Goal: Information Seeking & Learning: Learn about a topic

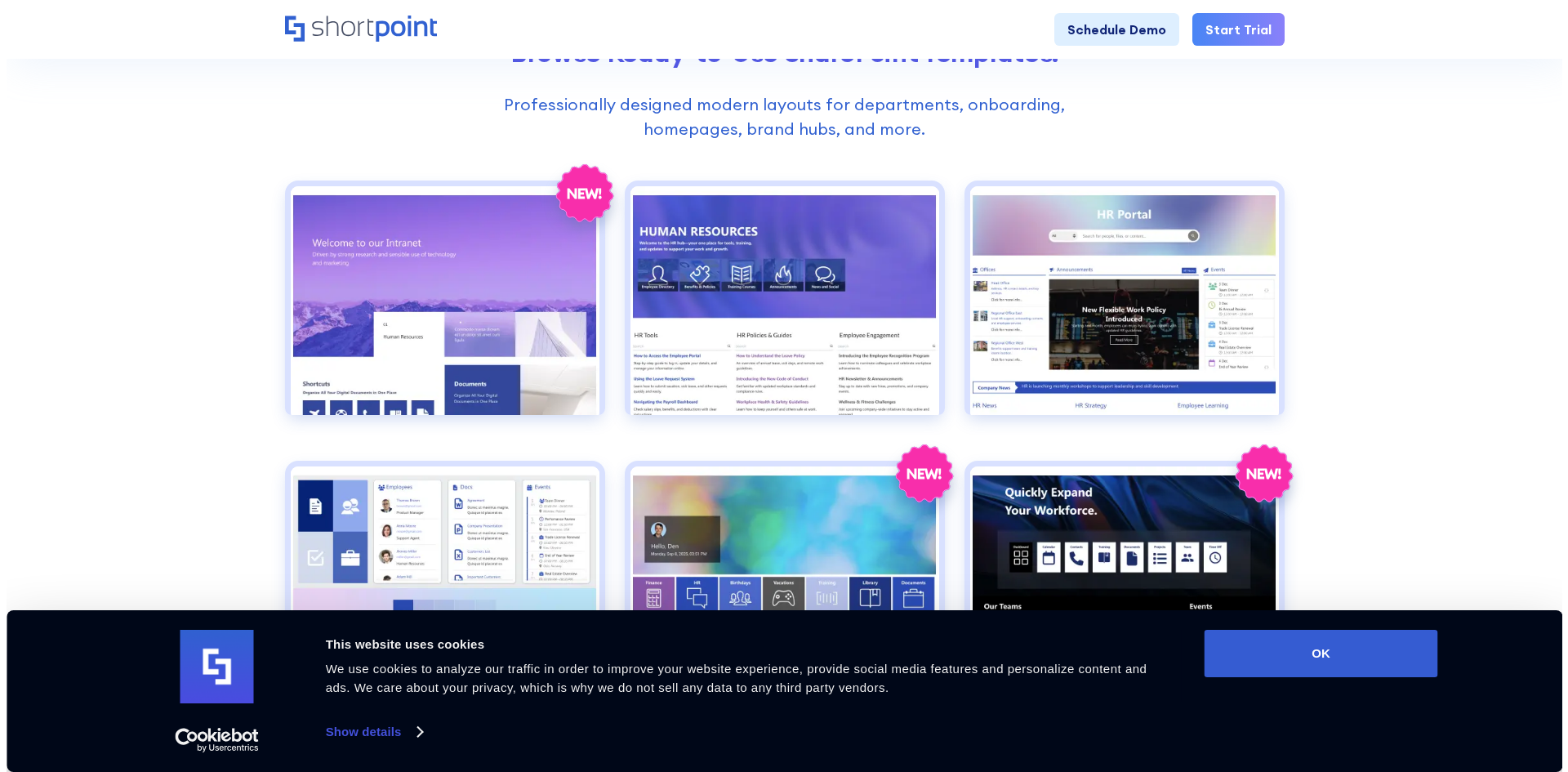
scroll to position [817, 0]
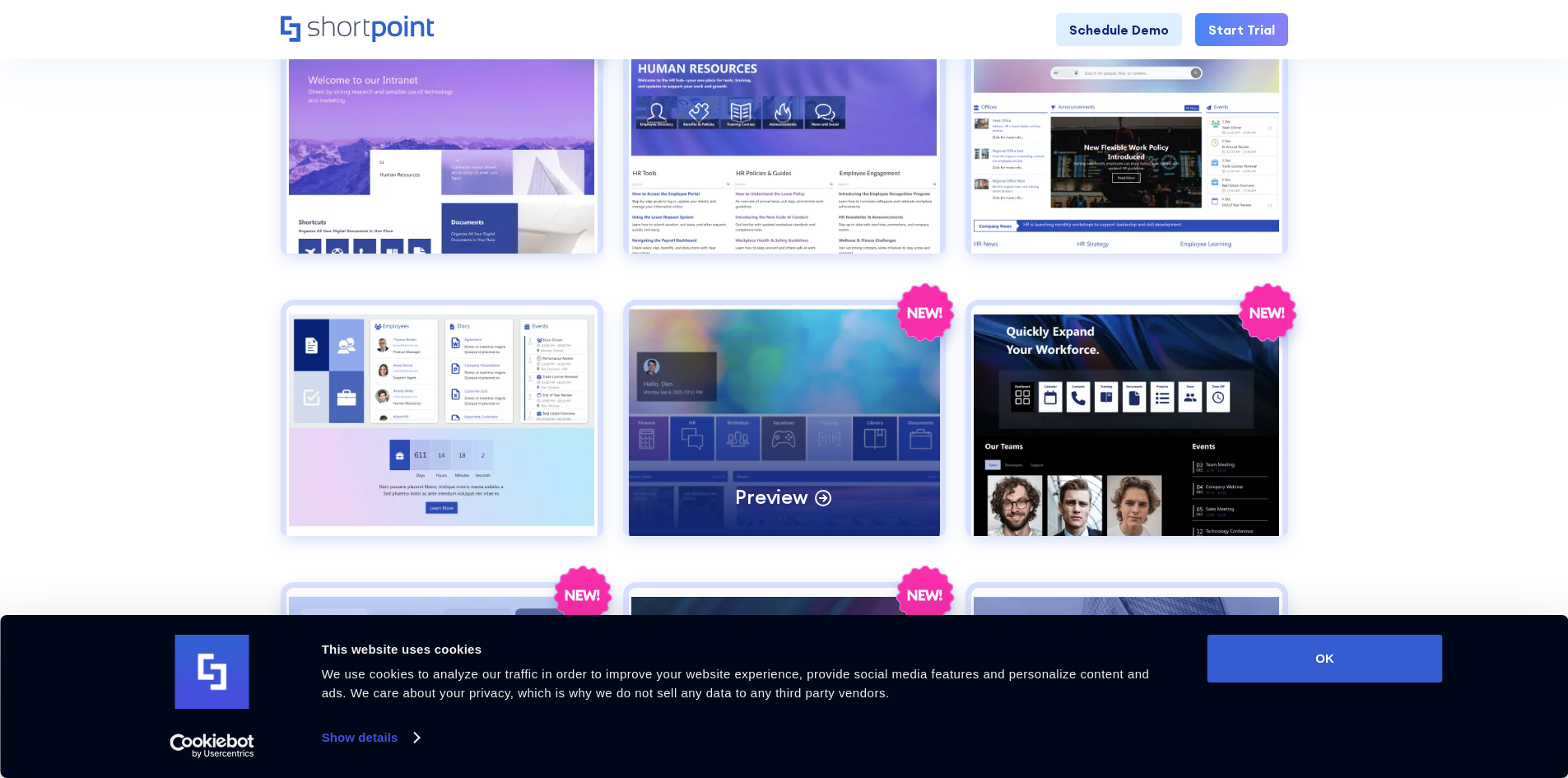
click at [766, 444] on div "Preview" at bounding box center [785, 421] width 312 height 231
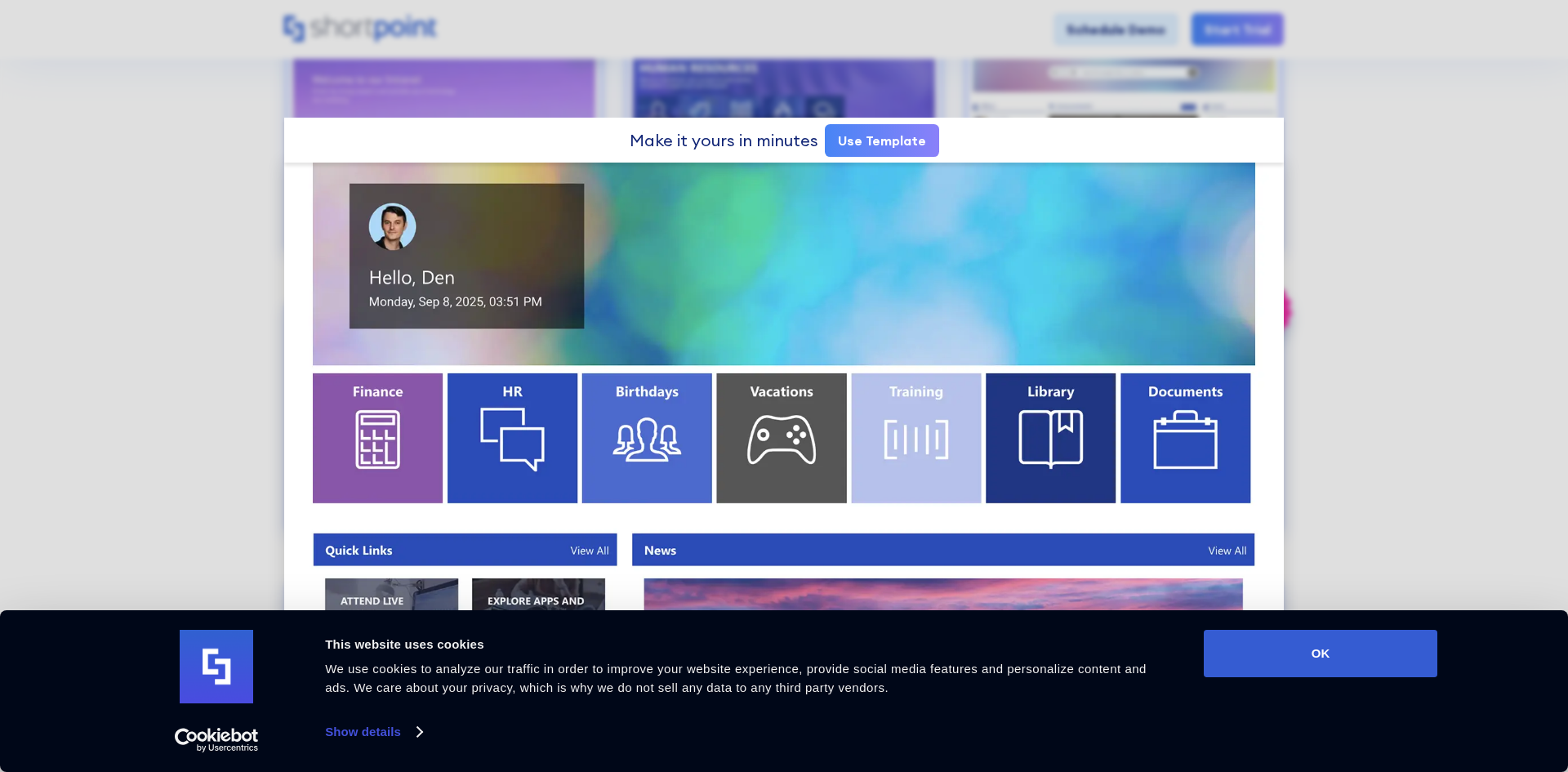
scroll to position [163, 0]
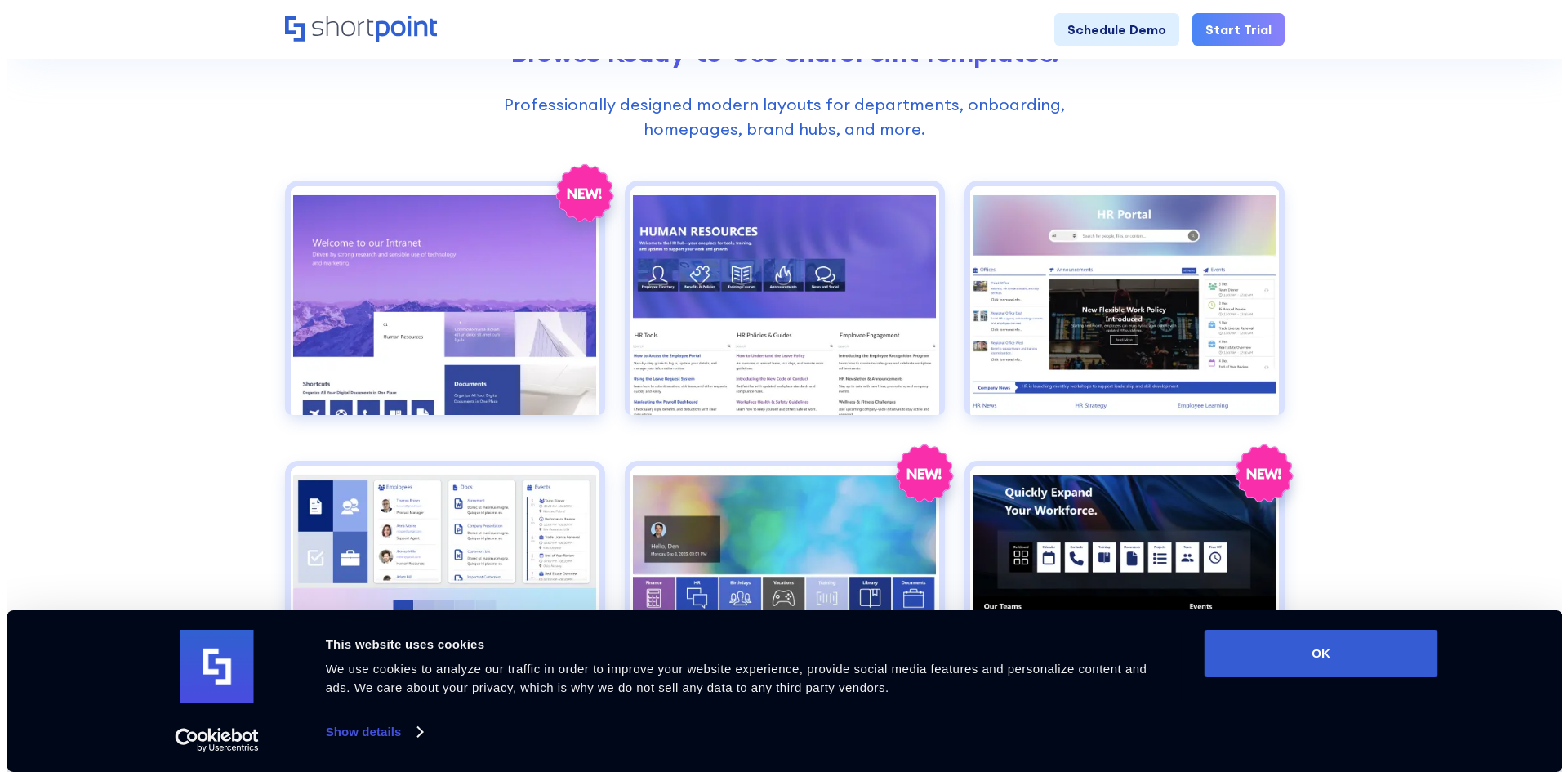
scroll to position [817, 0]
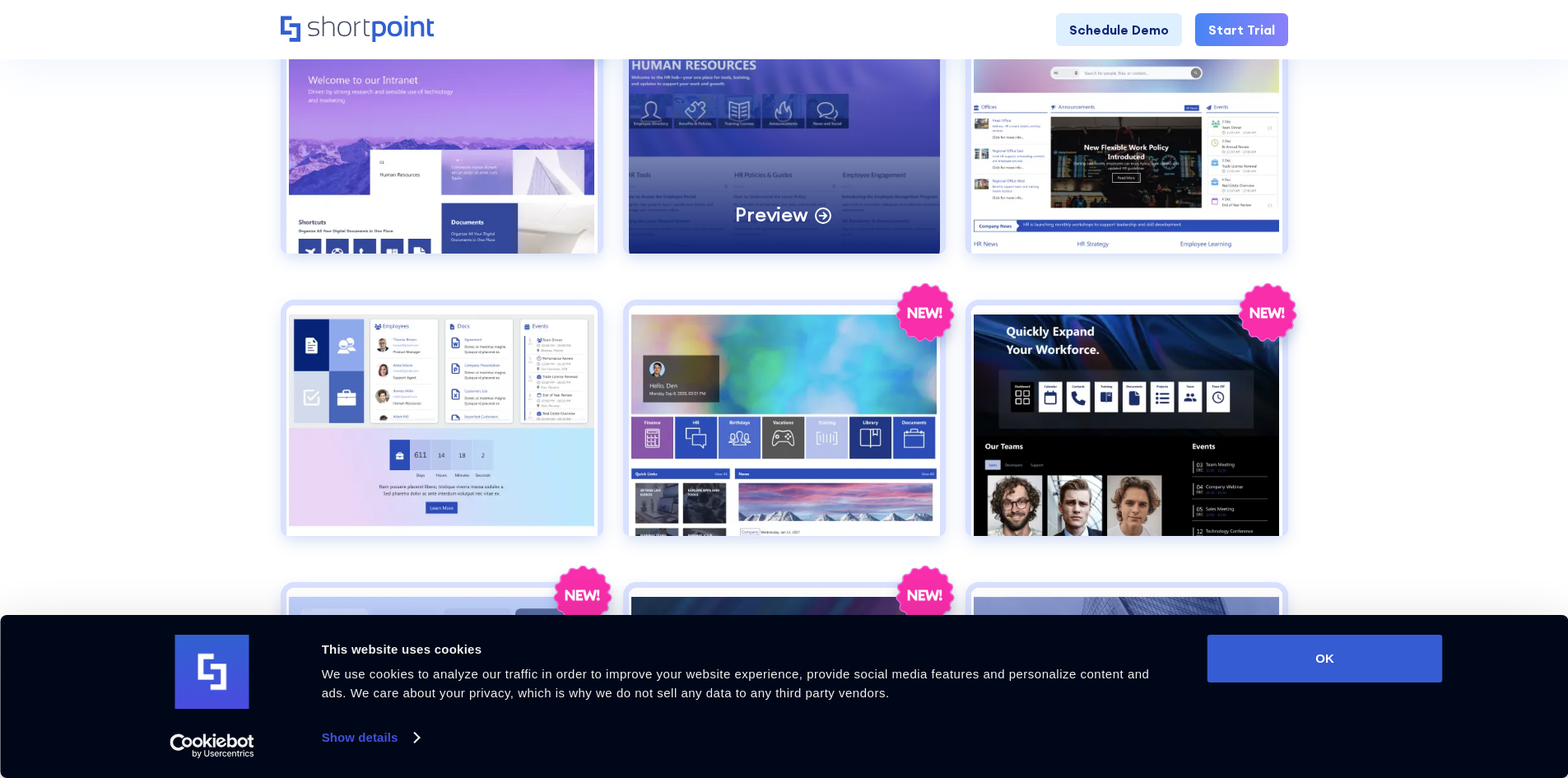
click at [882, 139] on div "Preview" at bounding box center [785, 138] width 312 height 231
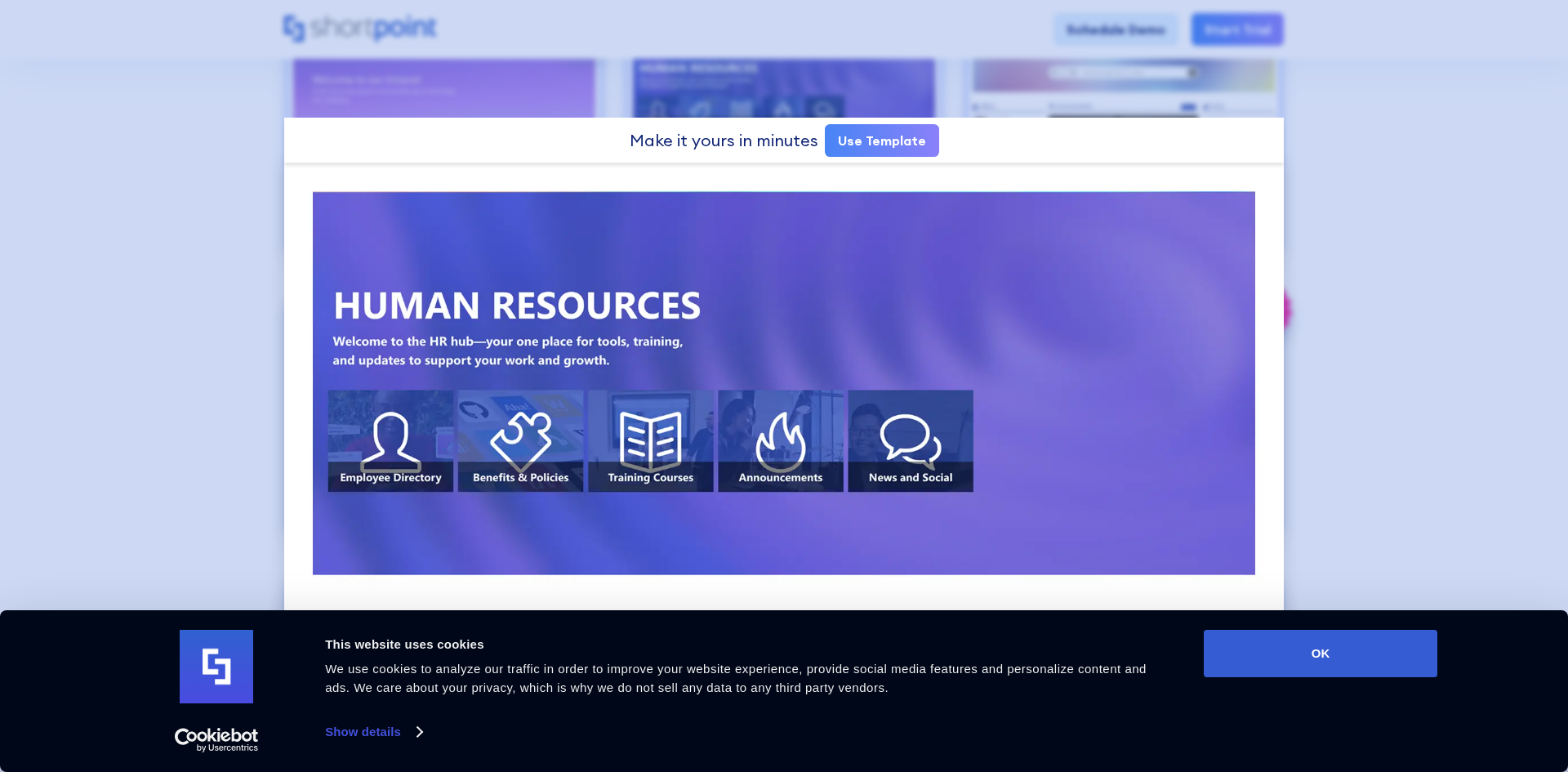
click at [220, 179] on div at bounding box center [784, 386] width 1568 height 772
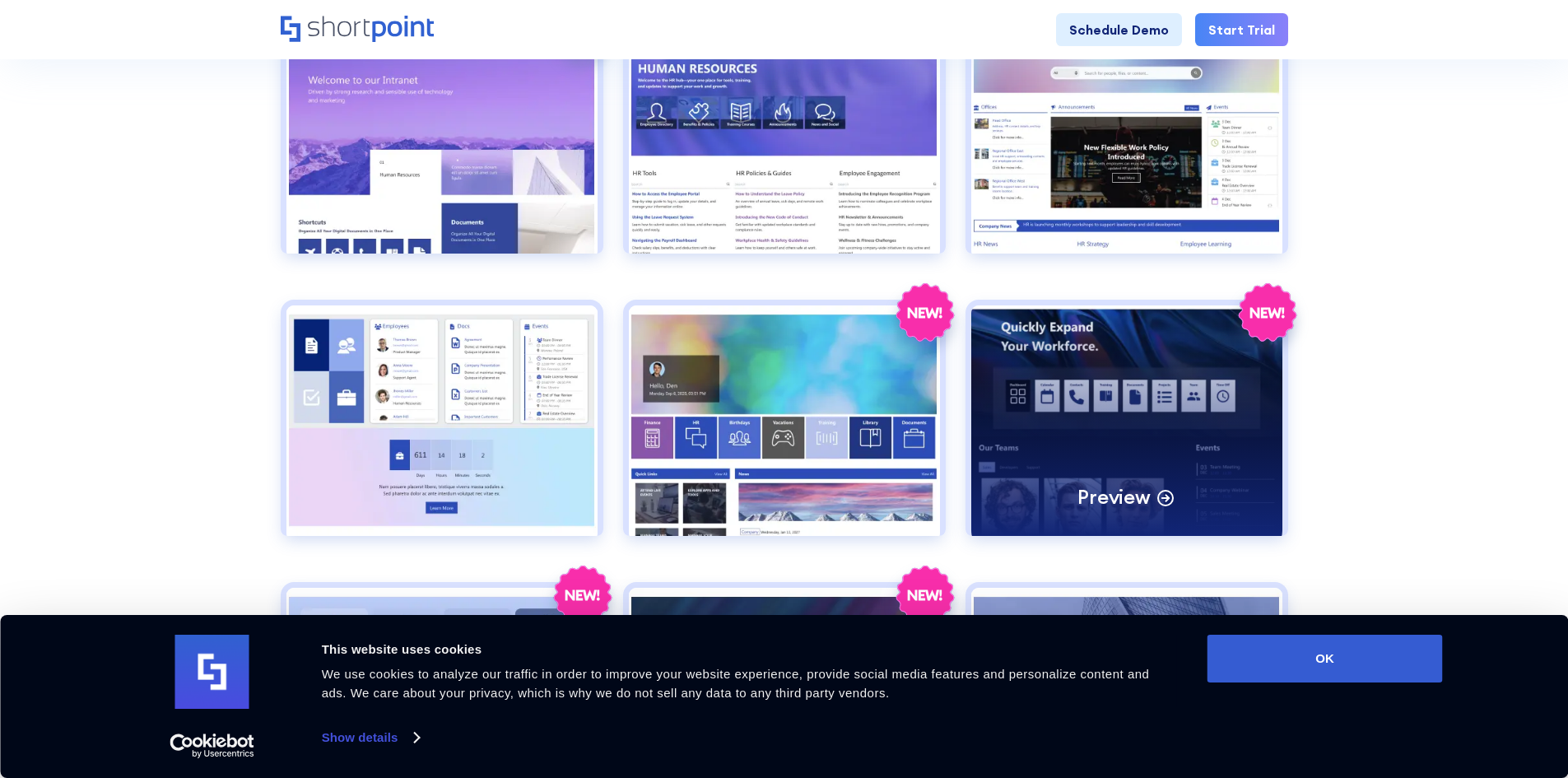
click at [1140, 359] on div "Preview" at bounding box center [1127, 421] width 312 height 231
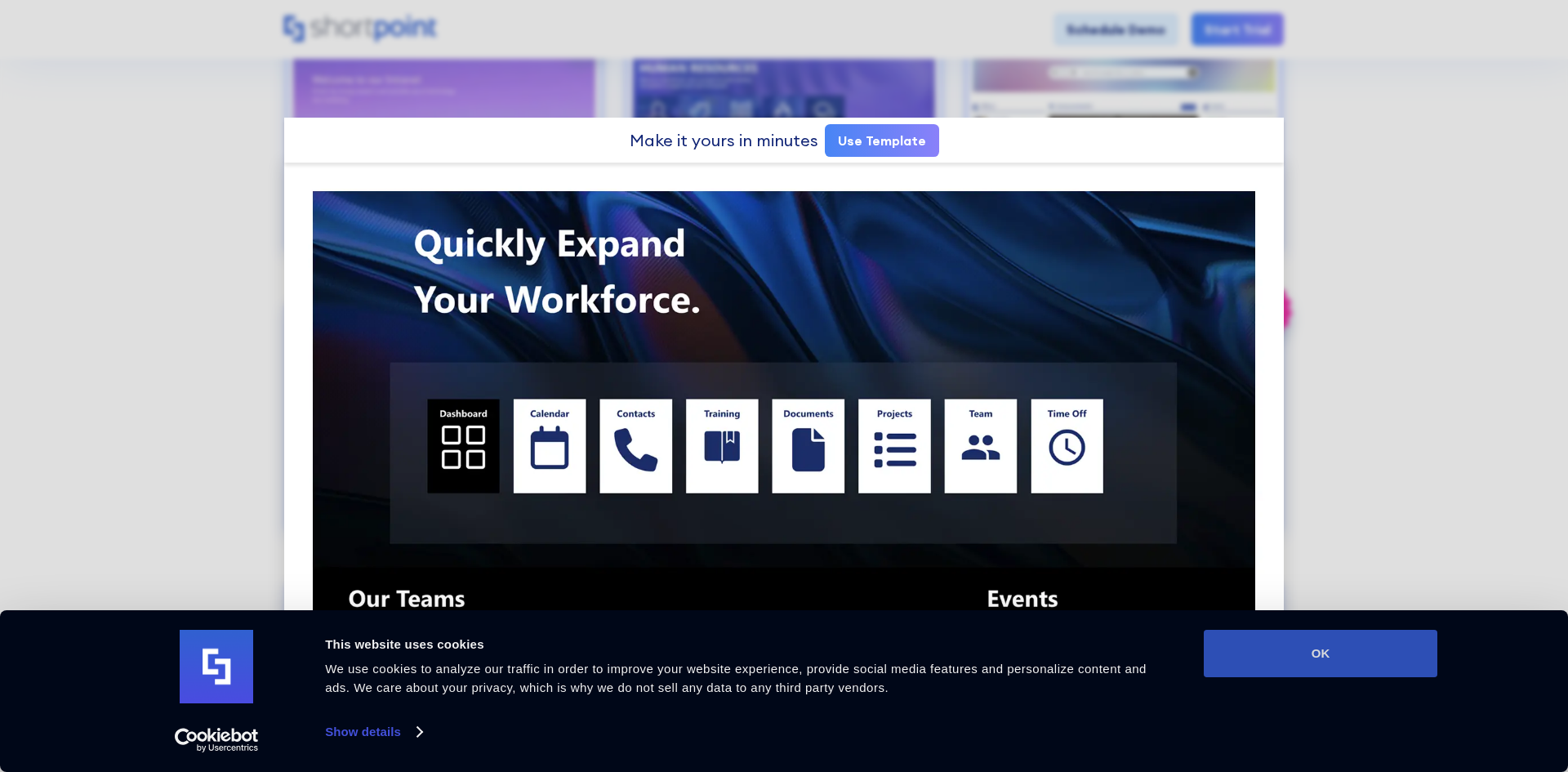
click at [1263, 657] on button "OK" at bounding box center [1321, 654] width 234 height 47
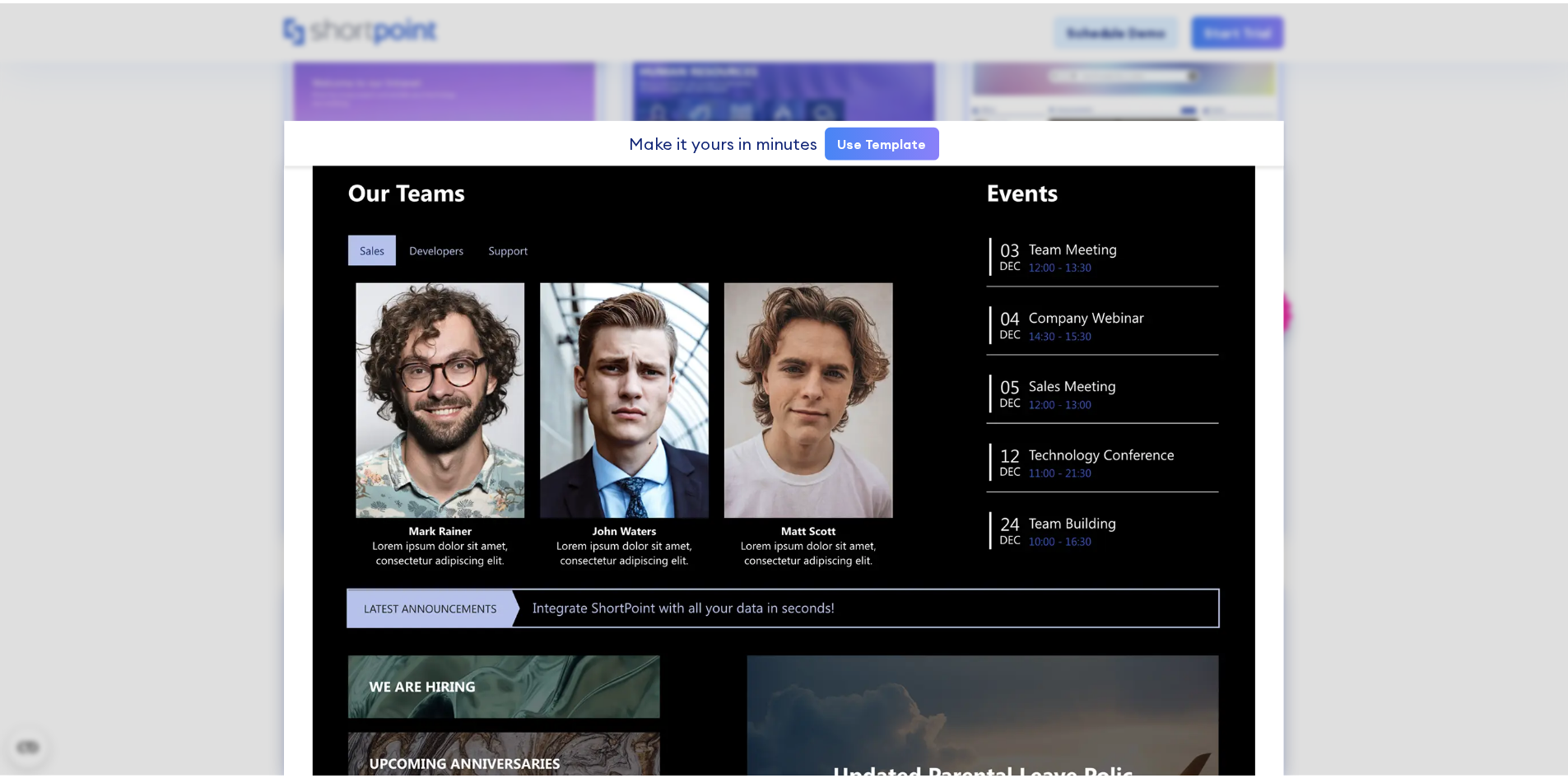
scroll to position [741, 0]
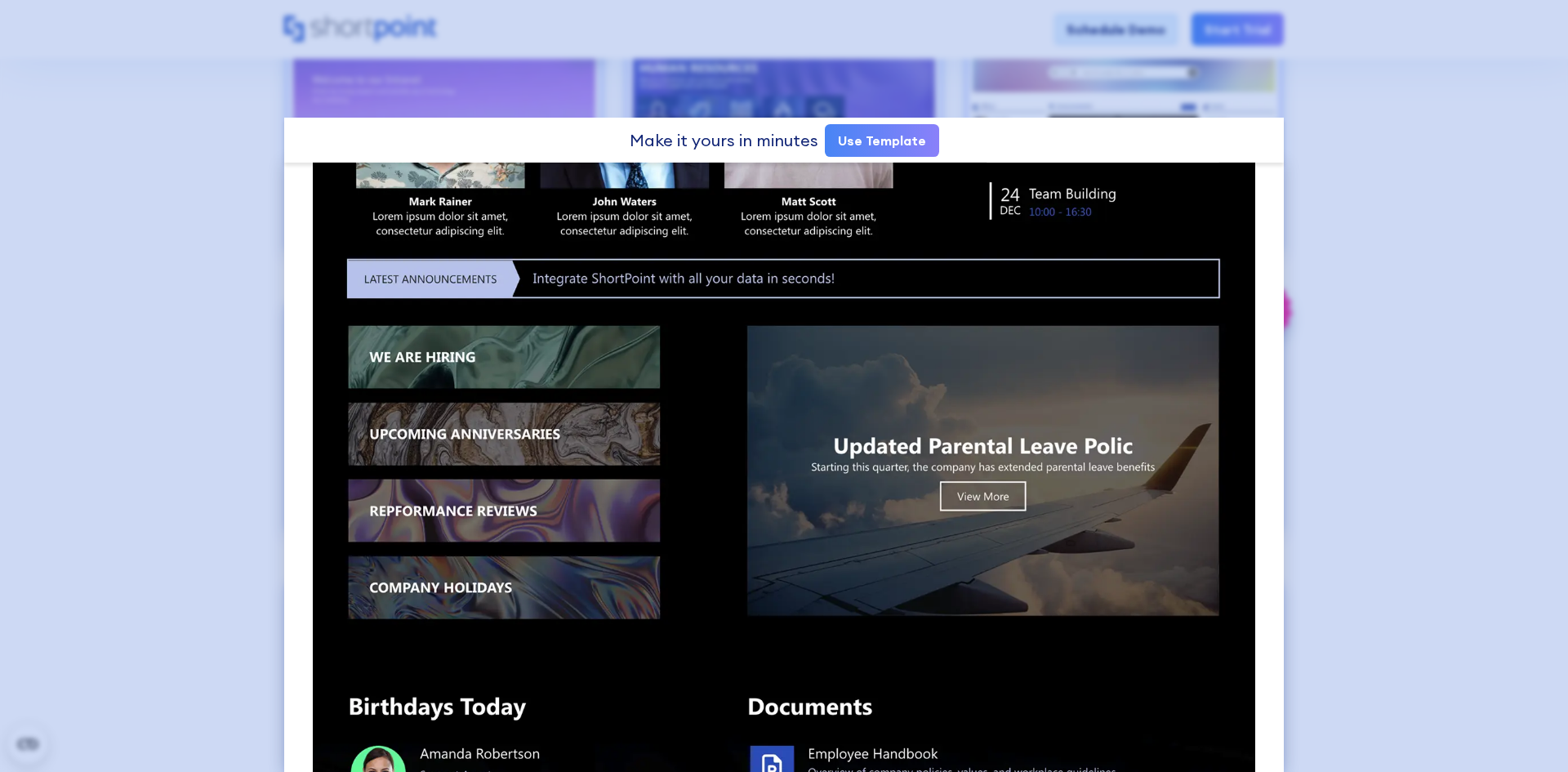
click at [1439, 389] on div at bounding box center [784, 386] width 1568 height 772
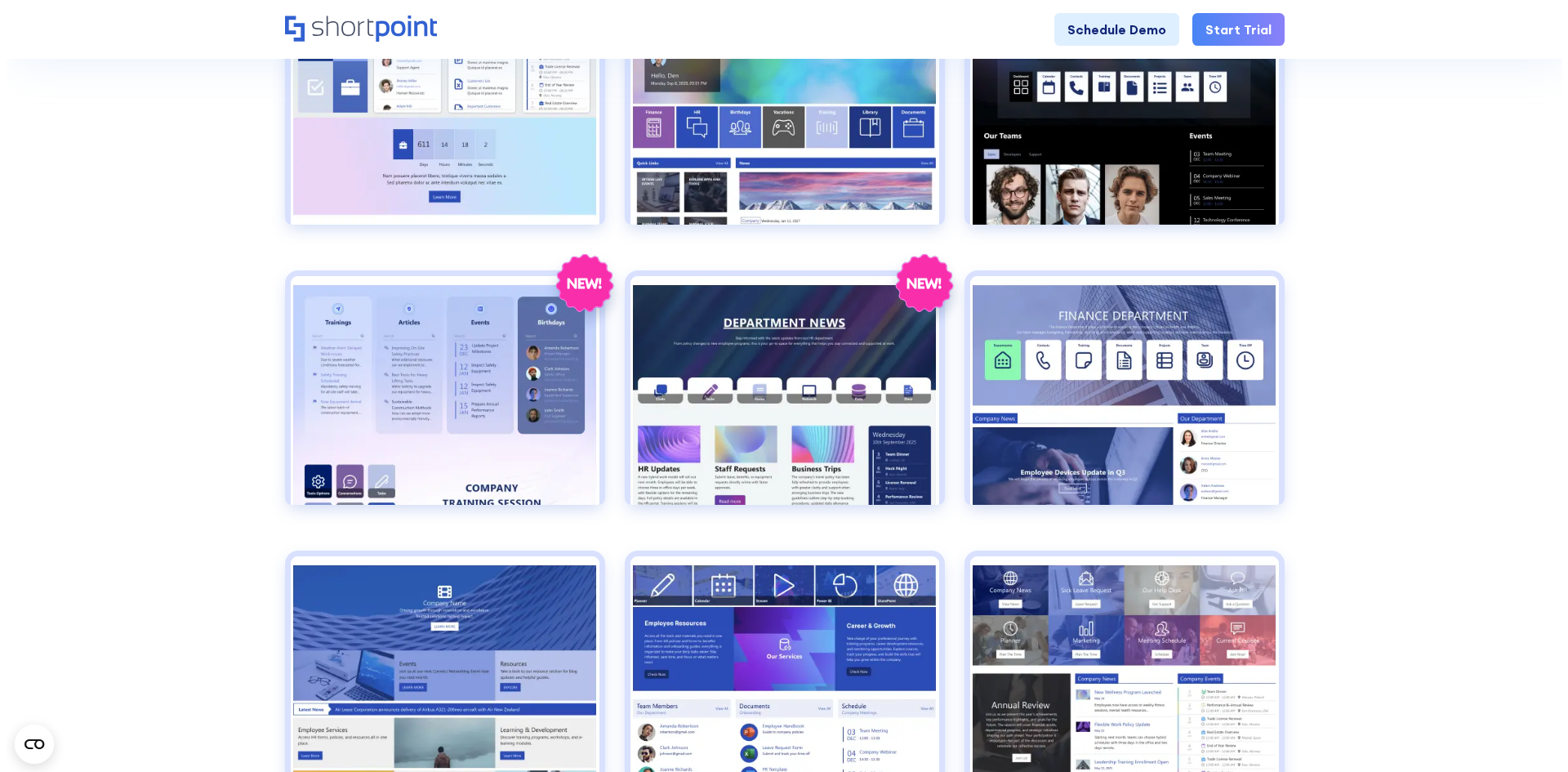
scroll to position [1144, 0]
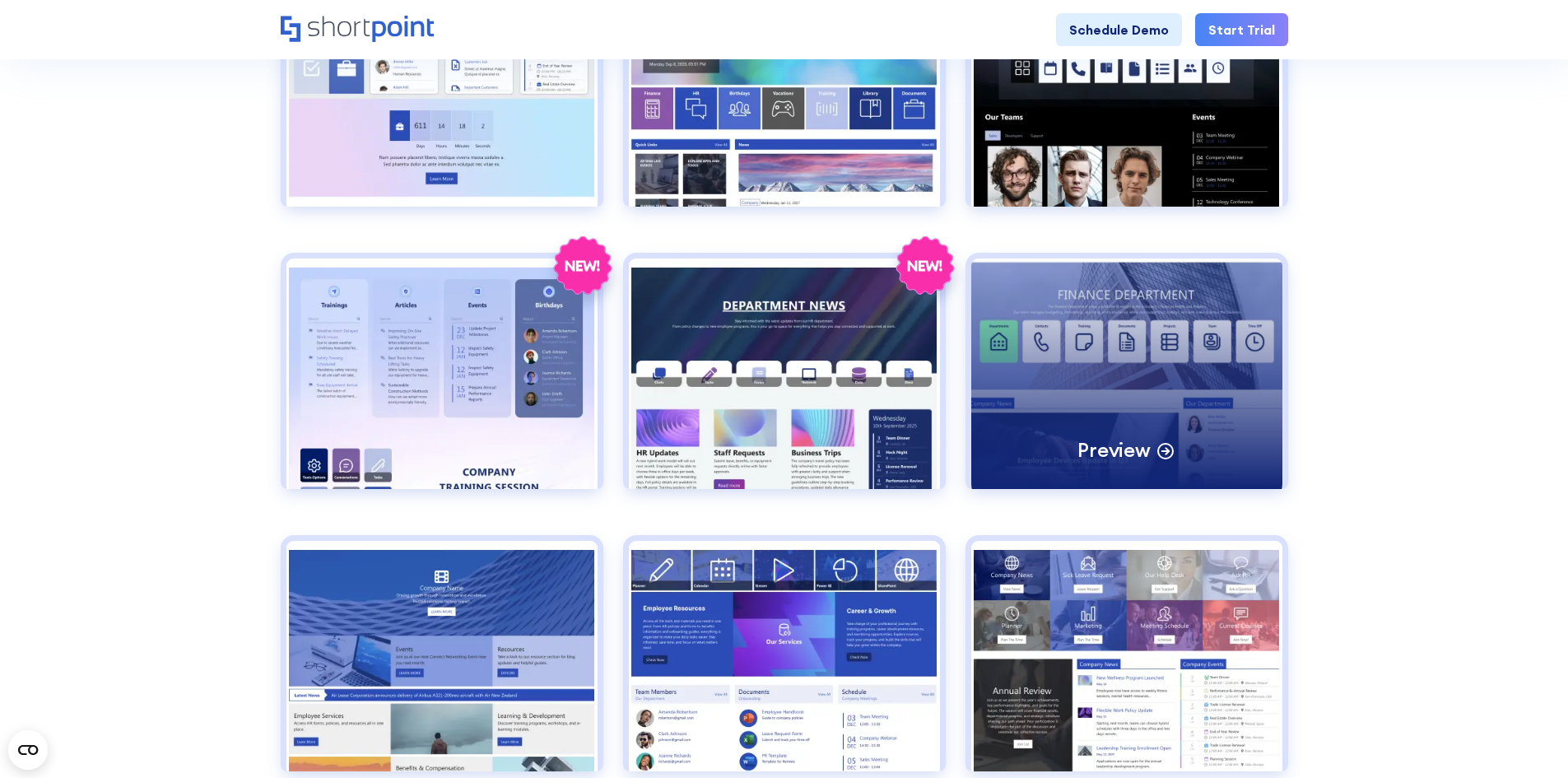
click at [1100, 291] on div "Preview" at bounding box center [1127, 374] width 312 height 231
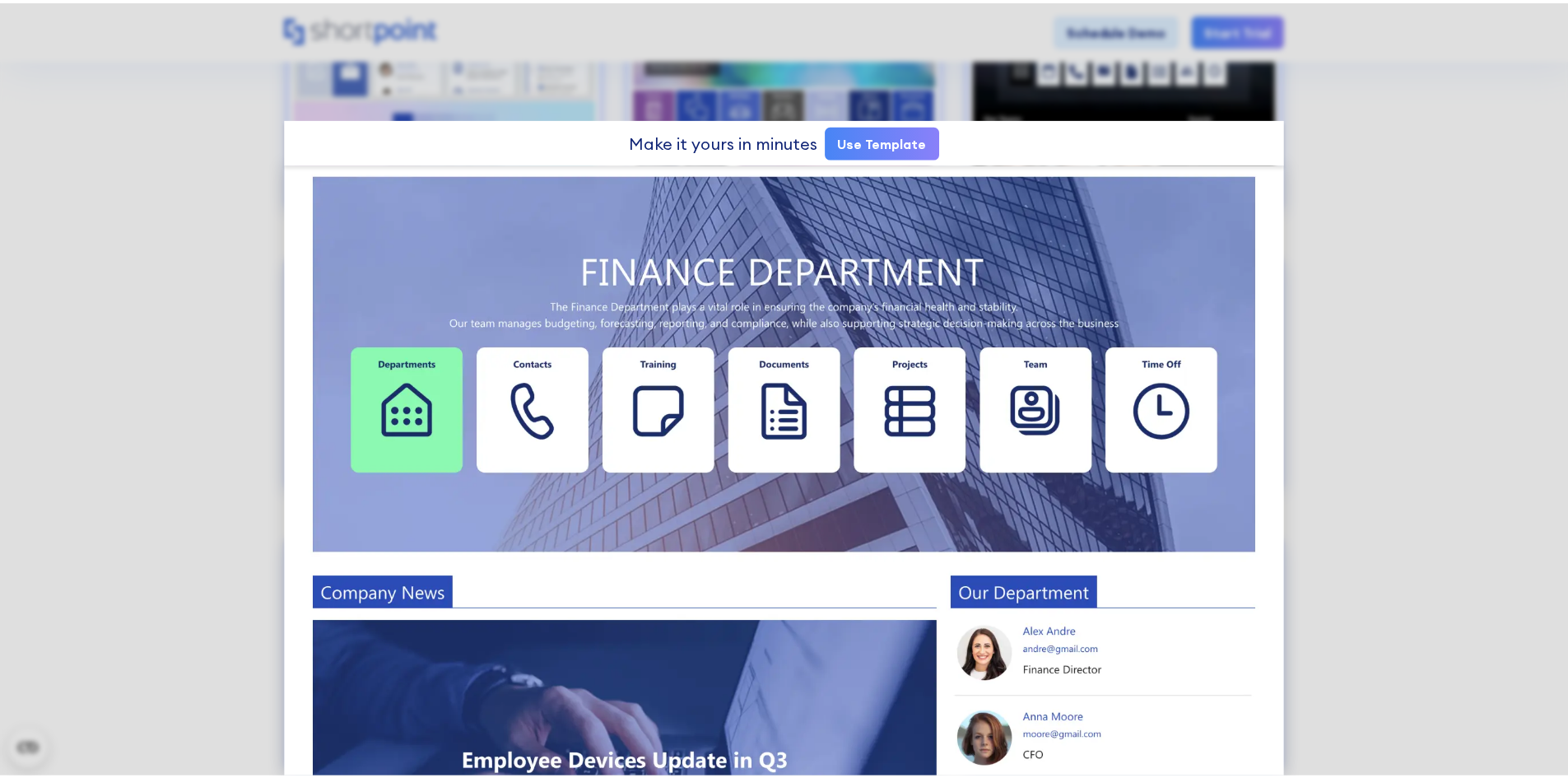
scroll to position [0, 0]
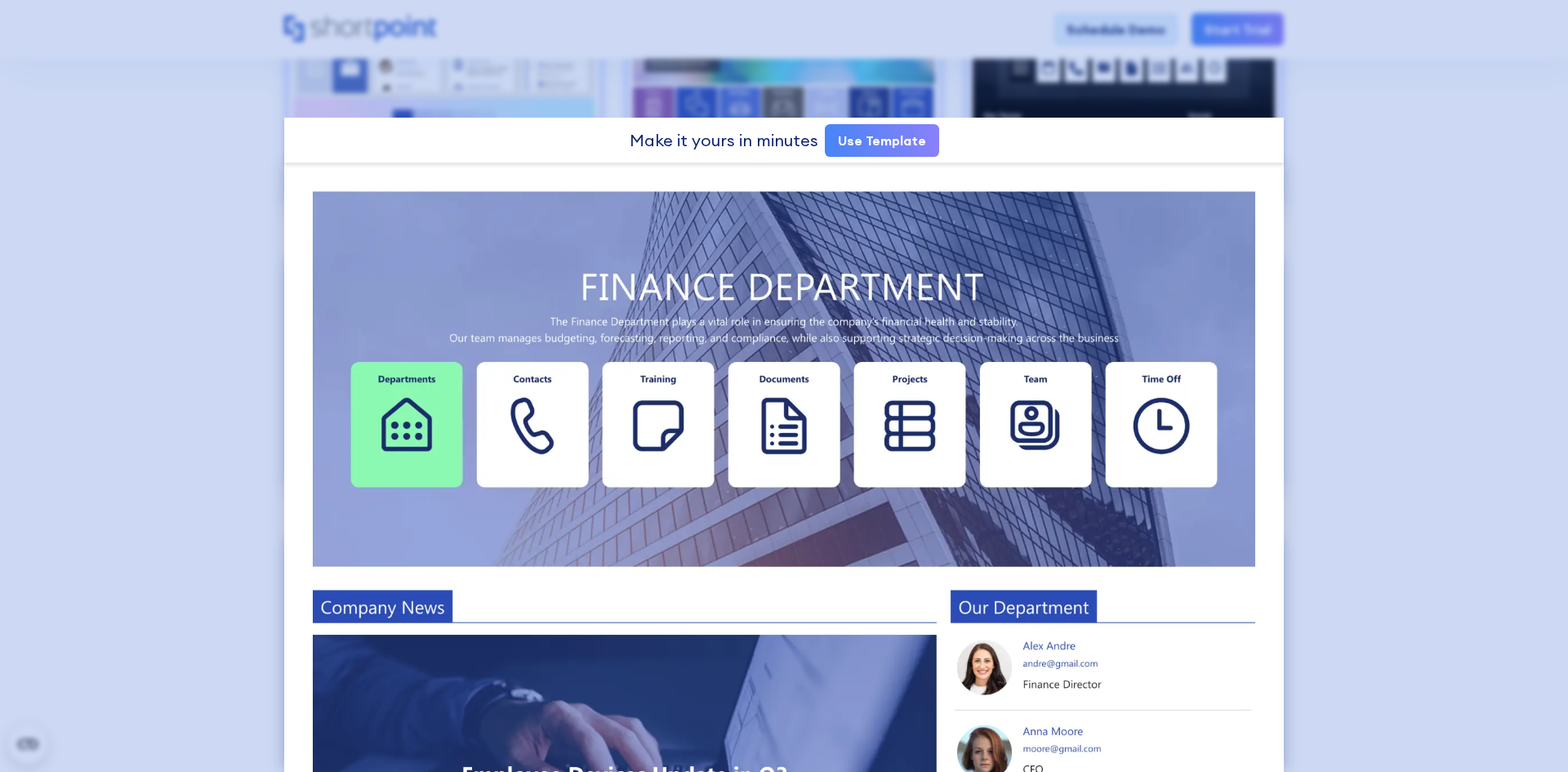
click at [1337, 432] on div at bounding box center [784, 386] width 1568 height 772
